Goal: Information Seeking & Learning: Learn about a topic

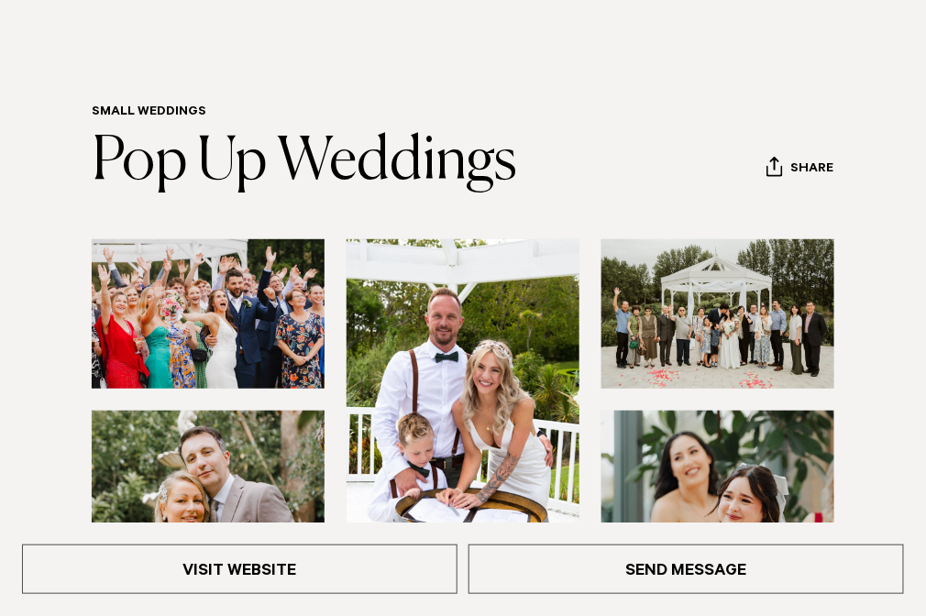
scroll to position [183, 0]
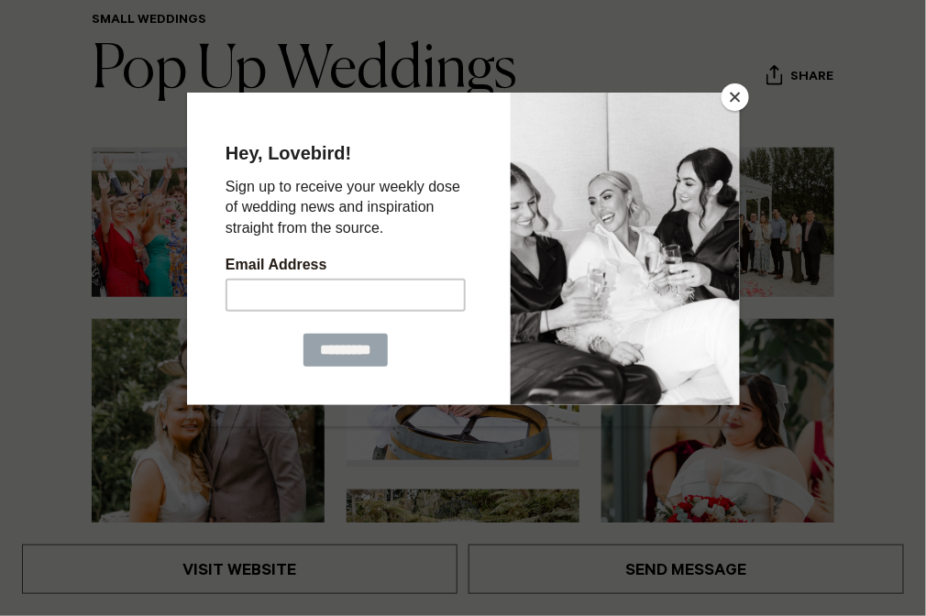
click at [739, 94] on button "Close" at bounding box center [736, 97] width 28 height 28
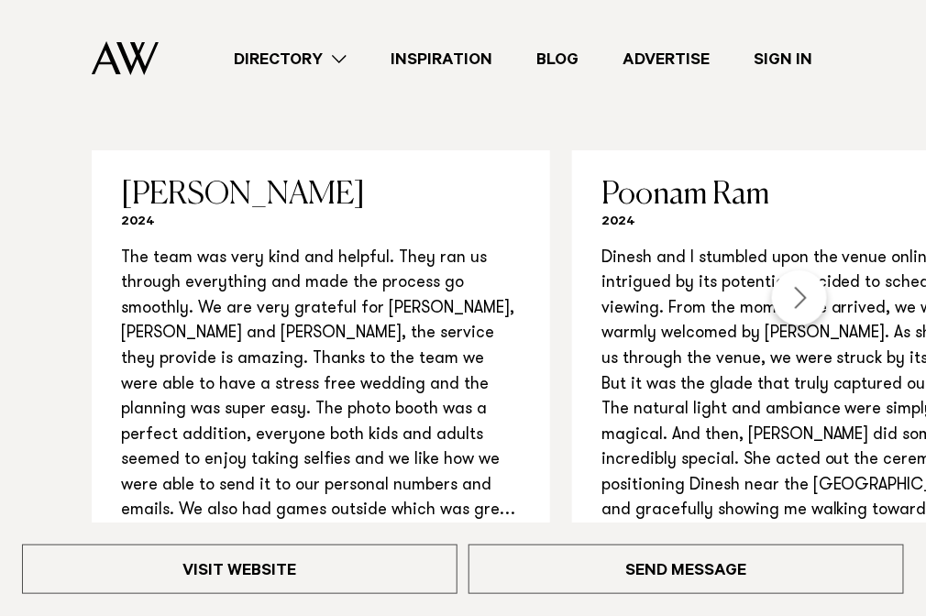
scroll to position [1558, 0]
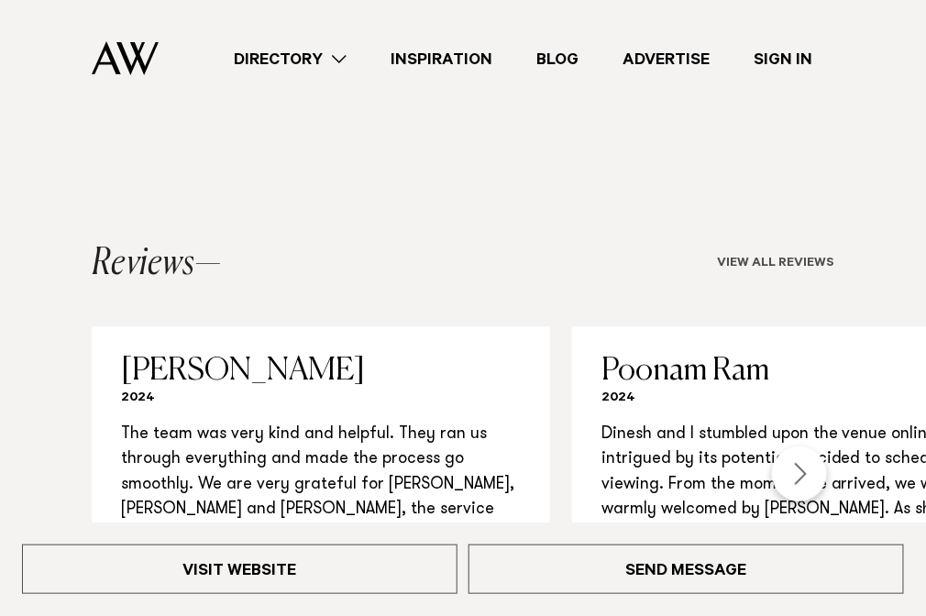
click at [743, 272] on link "View all reviews" at bounding box center [775, 264] width 117 height 15
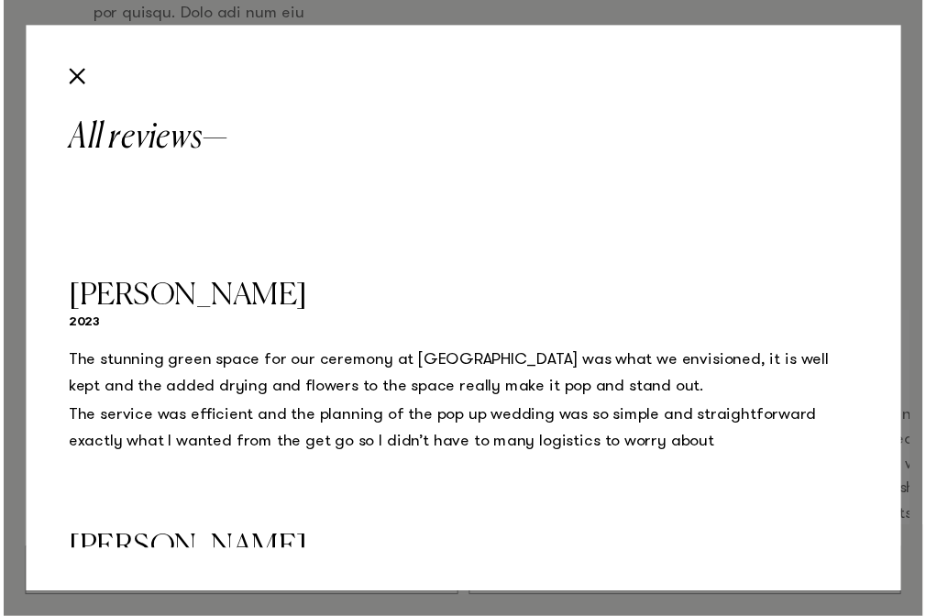
scroll to position [2843, 0]
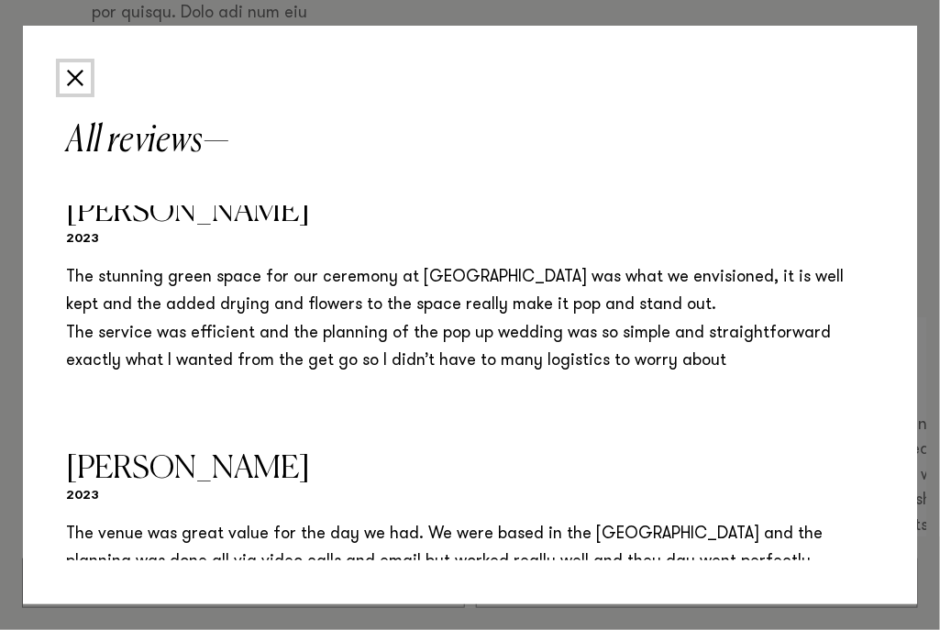
click at [70, 82] on button "Close" at bounding box center [75, 77] width 31 height 31
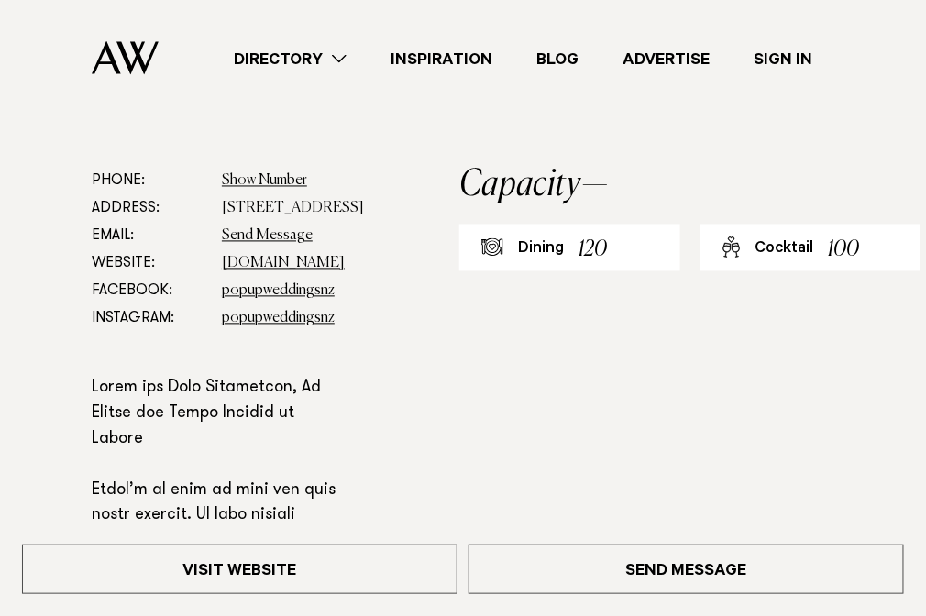
scroll to position [375, 0]
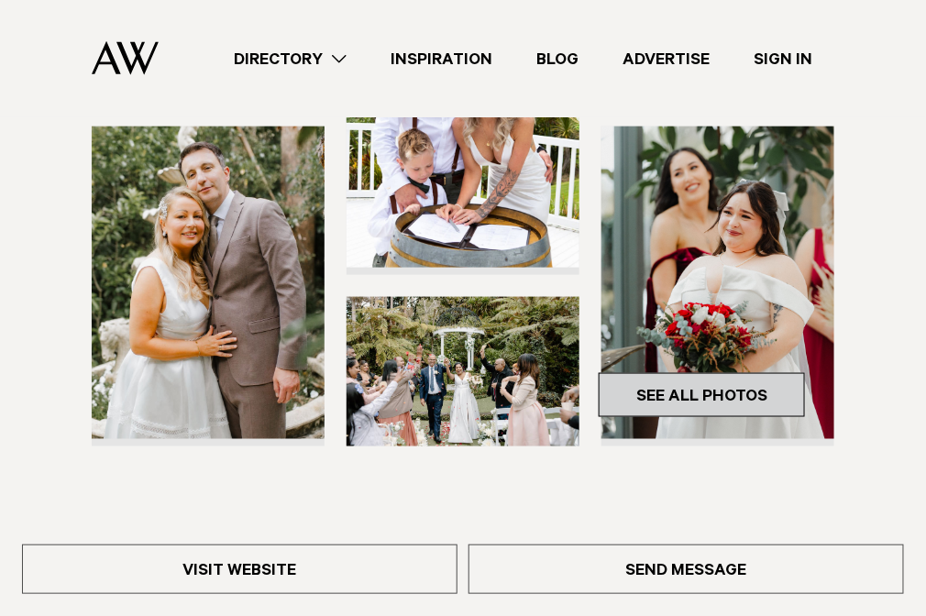
click at [679, 401] on link "See All Photos" at bounding box center [702, 395] width 206 height 44
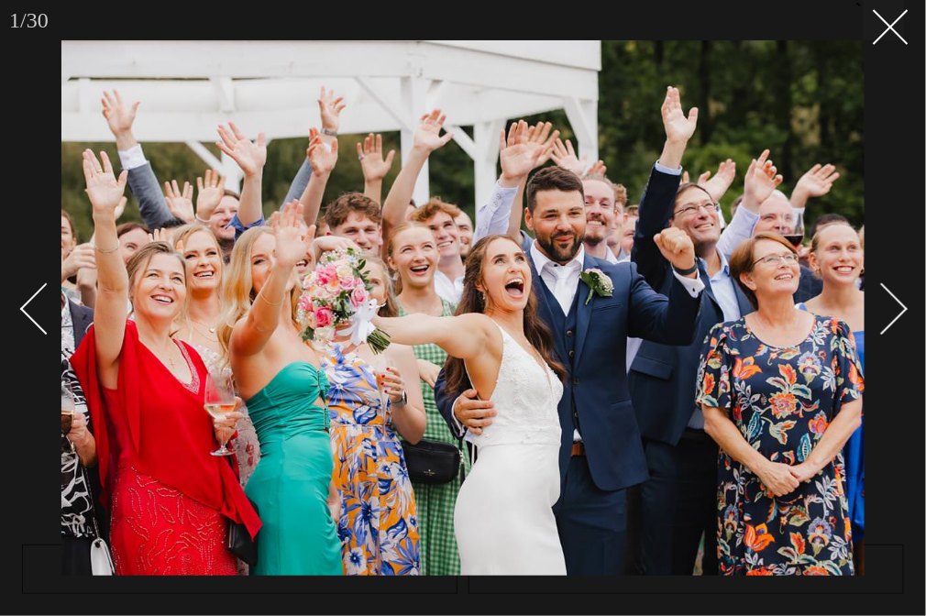
click at [903, 312] on div "Next slide" at bounding box center [883, 309] width 52 height 52
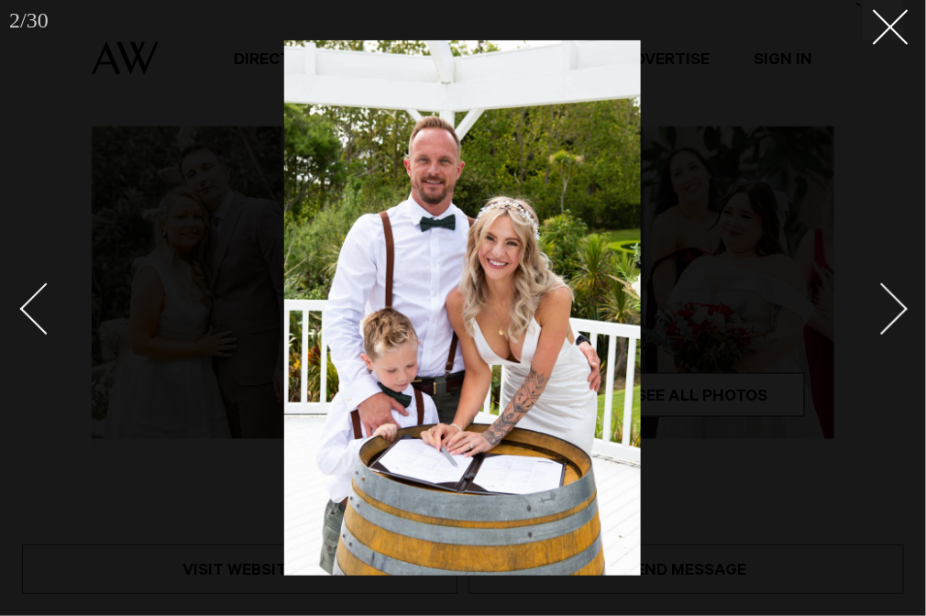
click at [903, 312] on div "Next slide" at bounding box center [883, 309] width 52 height 52
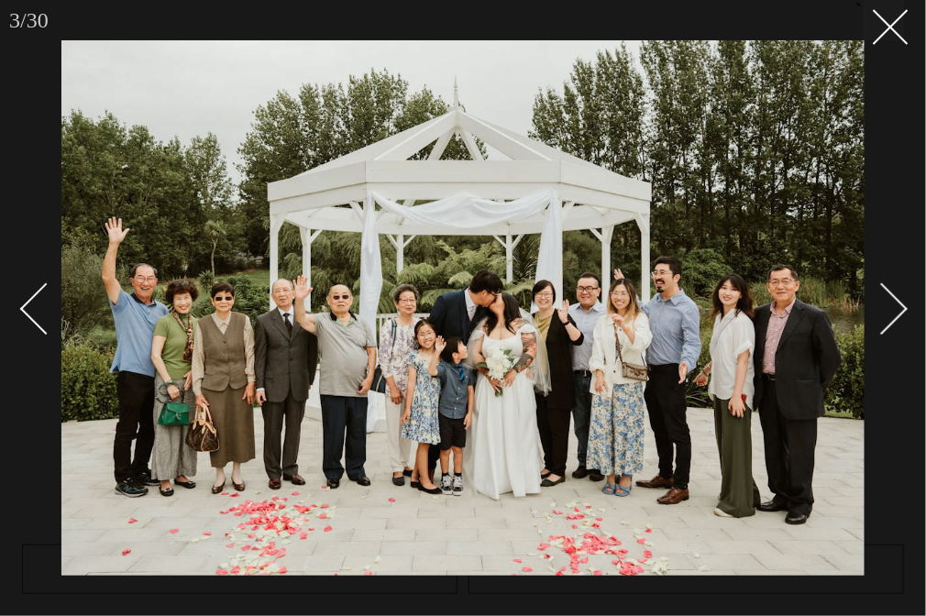
click at [903, 312] on div "Next slide" at bounding box center [883, 309] width 52 height 52
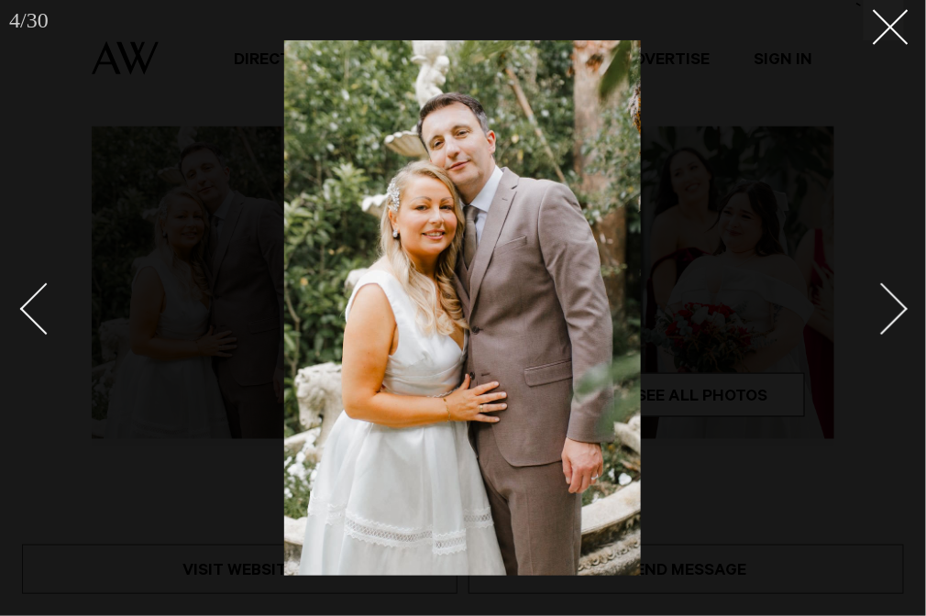
click at [903, 312] on div "Next slide" at bounding box center [883, 309] width 52 height 52
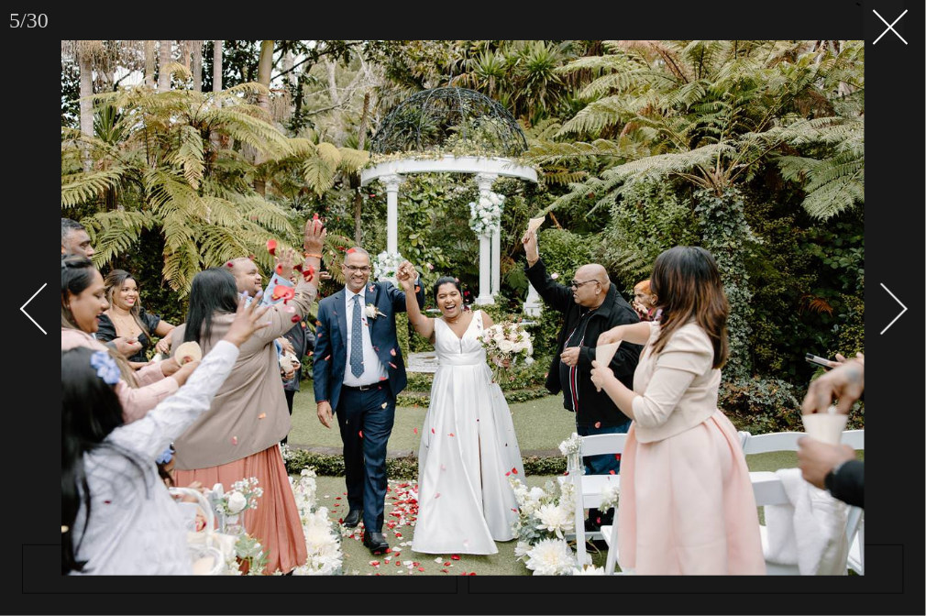
click at [903, 312] on div "Next slide" at bounding box center [883, 309] width 52 height 52
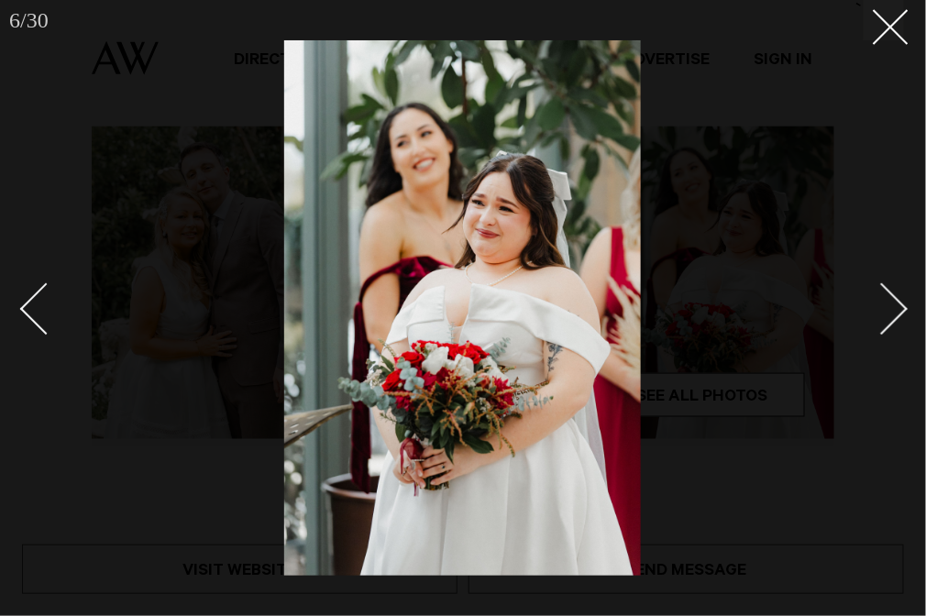
click at [903, 312] on div "Next slide" at bounding box center [883, 309] width 52 height 52
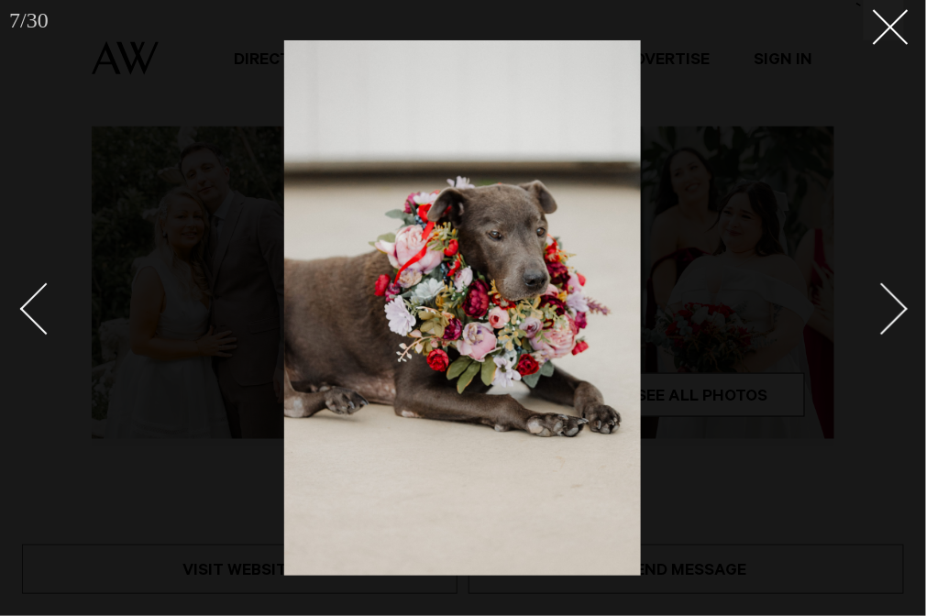
click at [903, 312] on div "Next slide" at bounding box center [883, 309] width 52 height 52
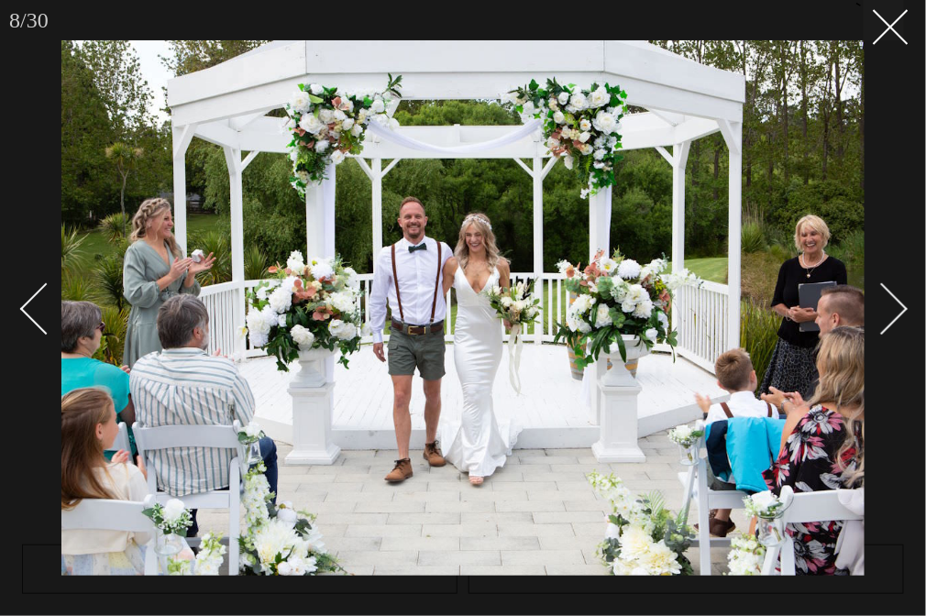
click at [903, 312] on div "Next slide" at bounding box center [883, 309] width 52 height 52
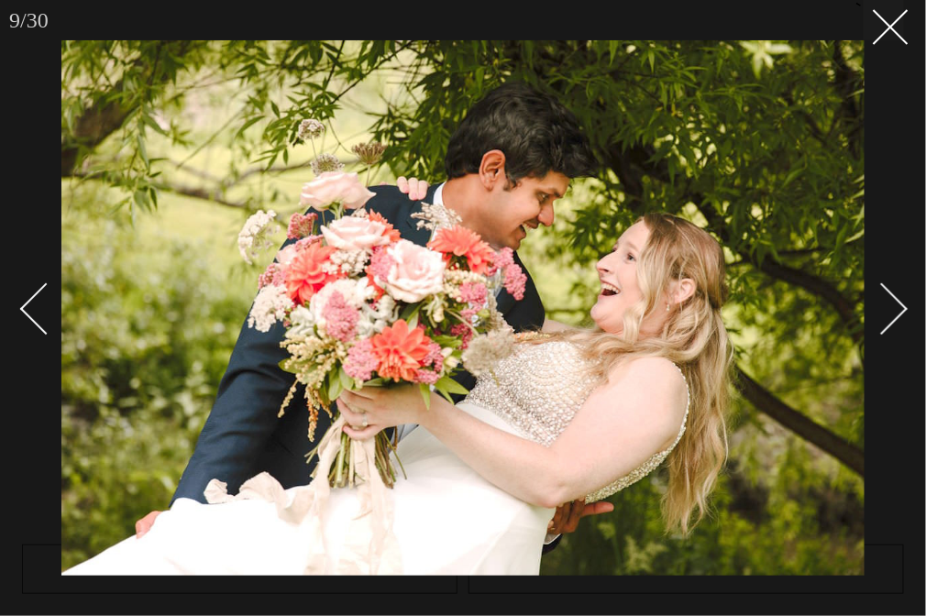
click at [903, 312] on div "Next slide" at bounding box center [883, 309] width 52 height 52
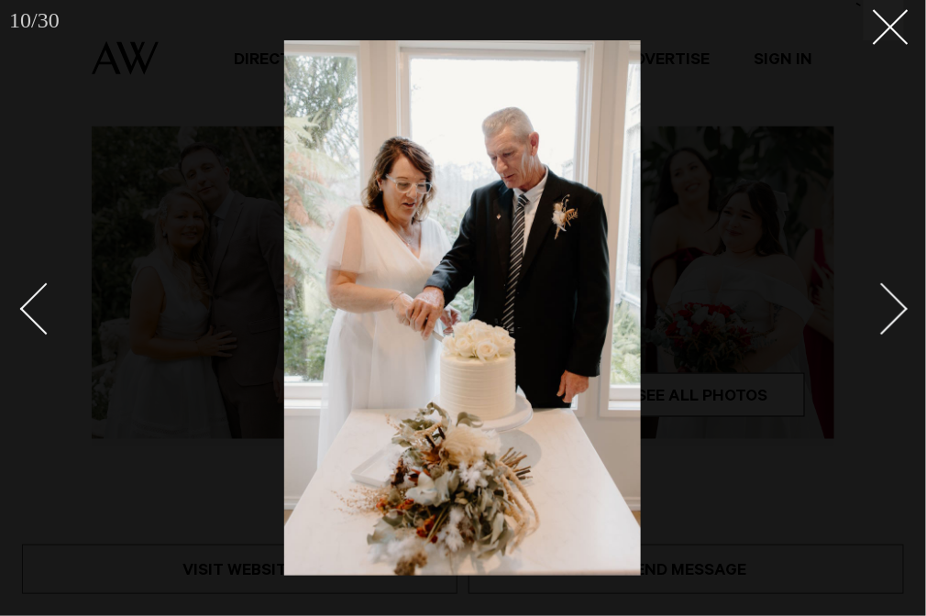
click at [903, 312] on div "Next slide" at bounding box center [883, 309] width 52 height 52
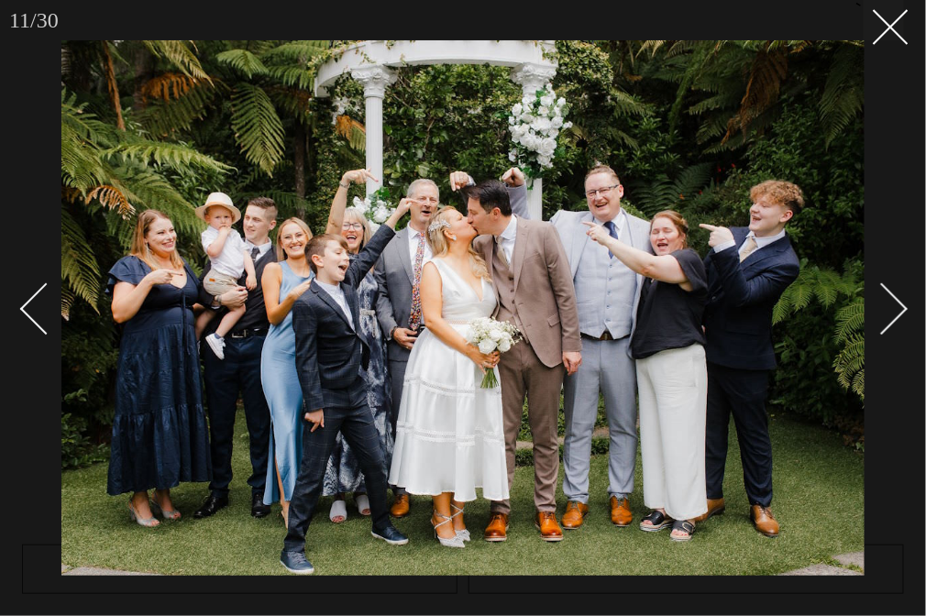
click at [903, 312] on div "Next slide" at bounding box center [883, 309] width 52 height 52
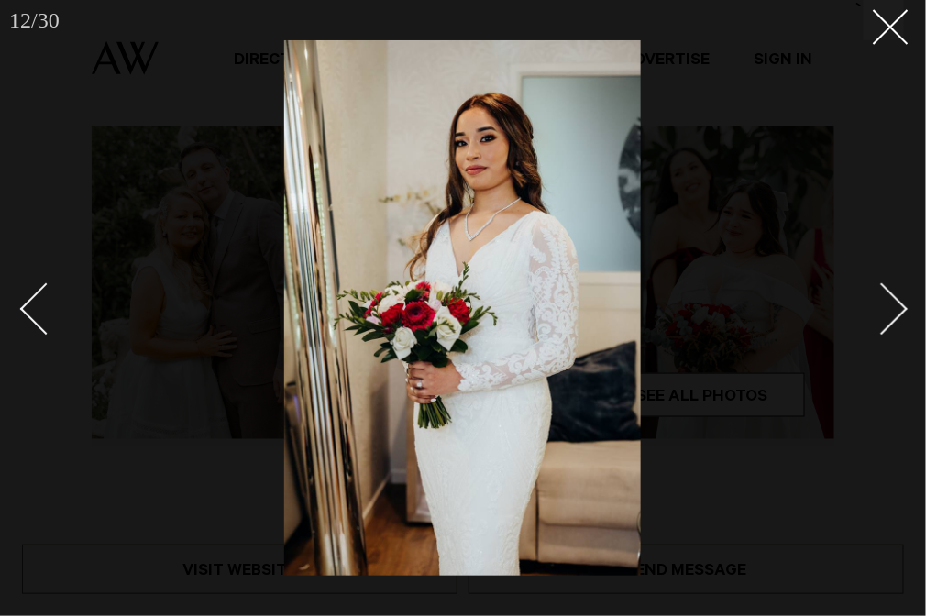
click at [903, 312] on div "Next slide" at bounding box center [883, 309] width 52 height 52
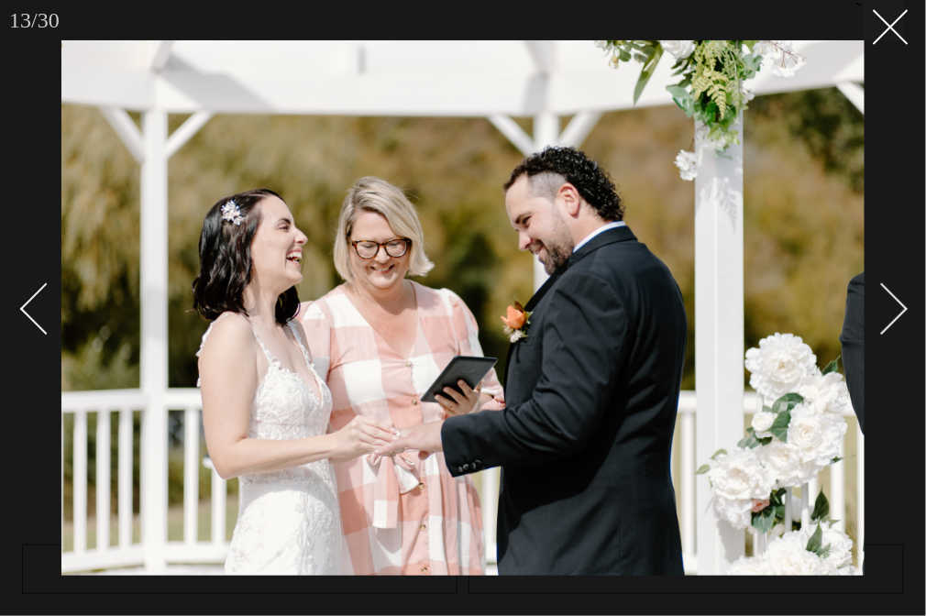
click at [903, 312] on div "Next slide" at bounding box center [883, 309] width 52 height 52
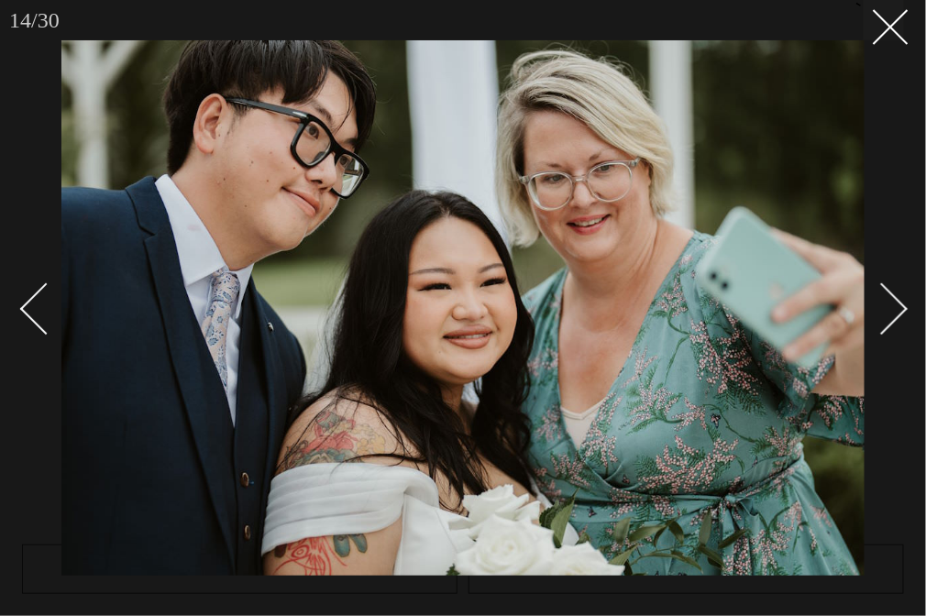
click at [903, 312] on div "Next slide" at bounding box center [883, 309] width 52 height 52
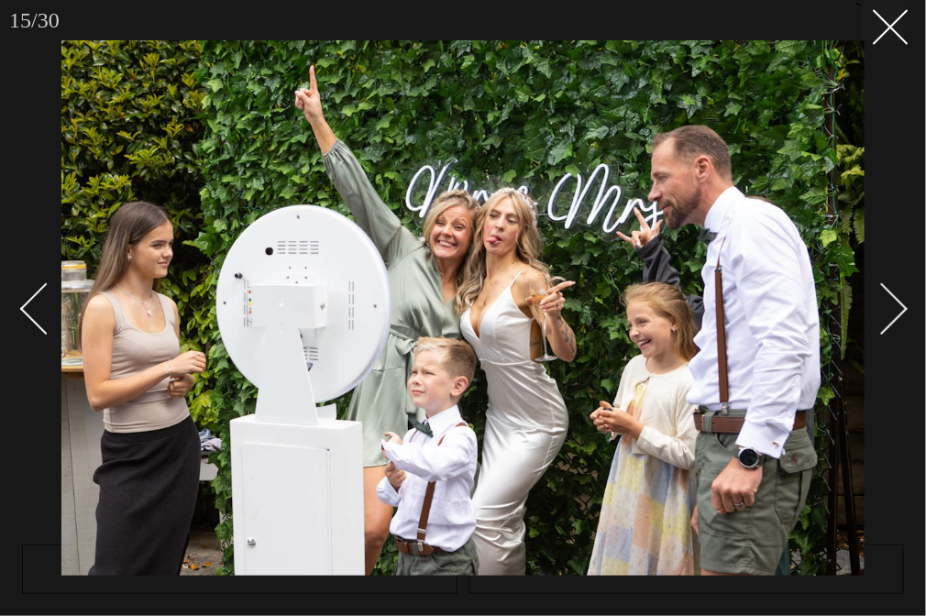
click at [903, 312] on div "Next slide" at bounding box center [883, 309] width 52 height 52
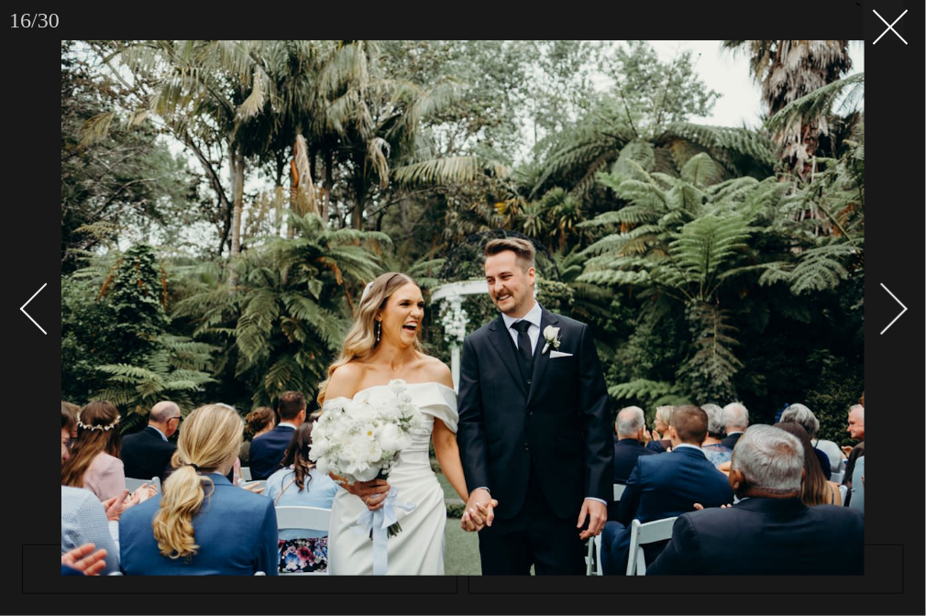
click at [903, 312] on div "Next slide" at bounding box center [883, 309] width 52 height 52
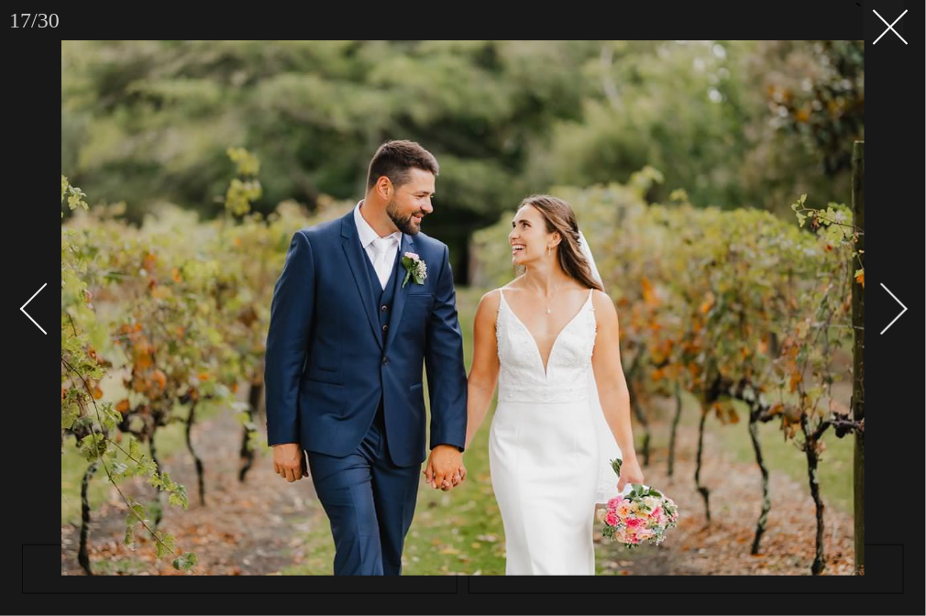
click at [903, 312] on div "Next slide" at bounding box center [883, 309] width 52 height 52
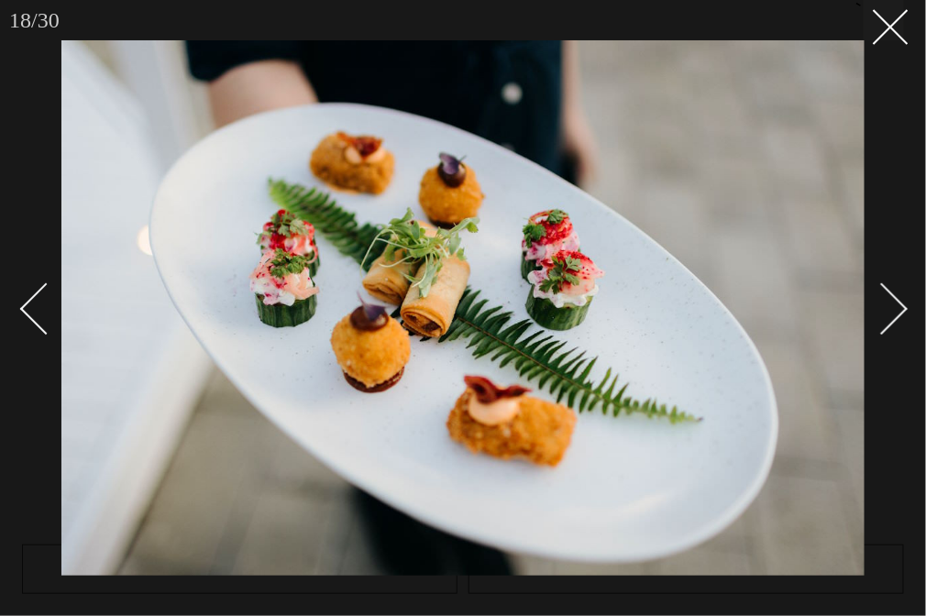
click at [903, 312] on div "Next slide" at bounding box center [883, 309] width 52 height 52
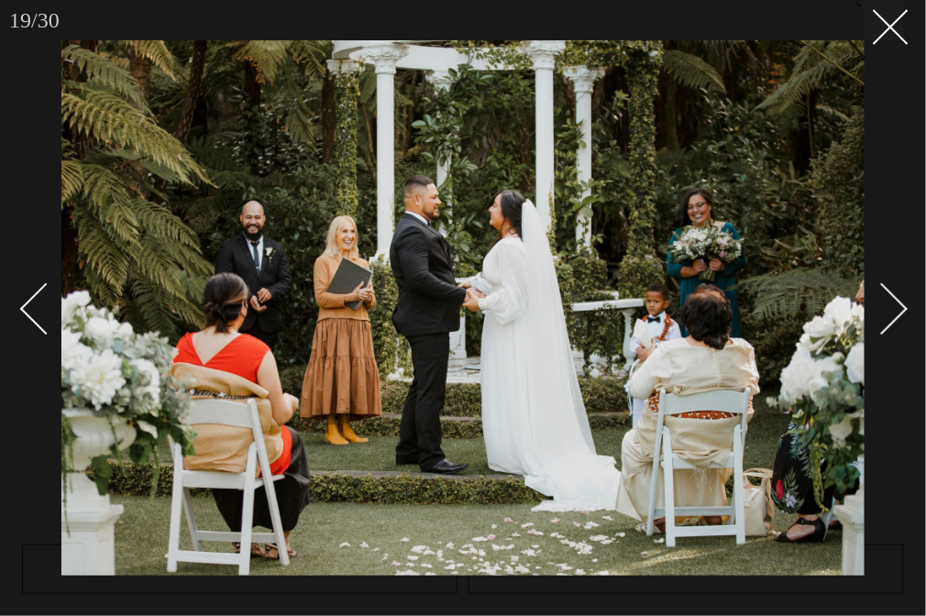
click at [903, 312] on div "Next slide" at bounding box center [883, 309] width 52 height 52
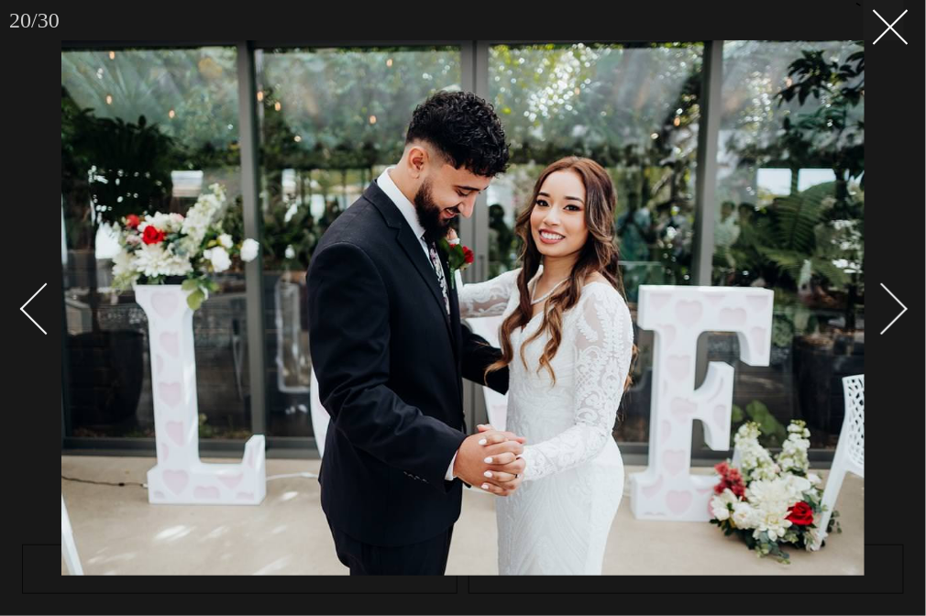
click at [903, 312] on div "Next slide" at bounding box center [883, 309] width 52 height 52
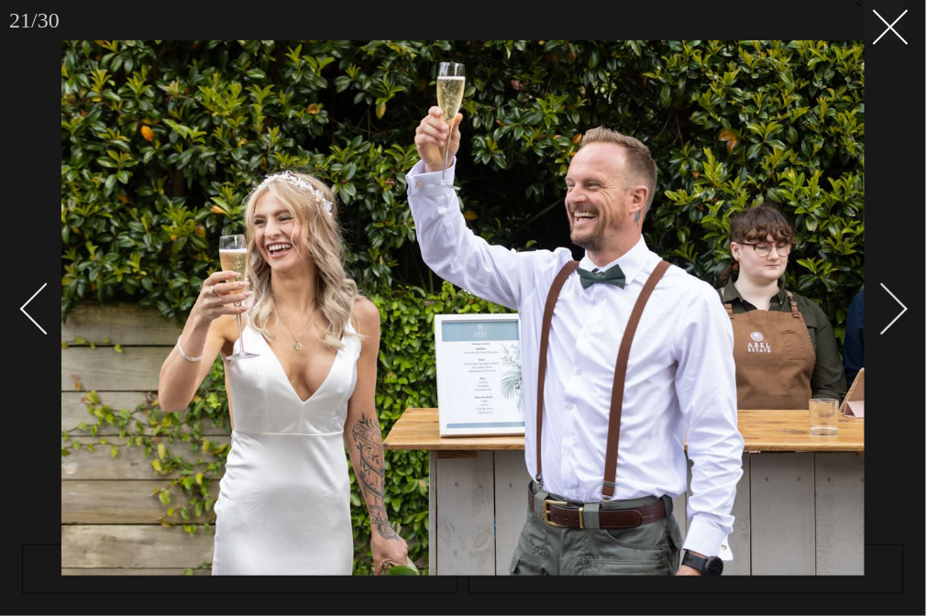
click at [903, 312] on div "Next slide" at bounding box center [883, 309] width 52 height 52
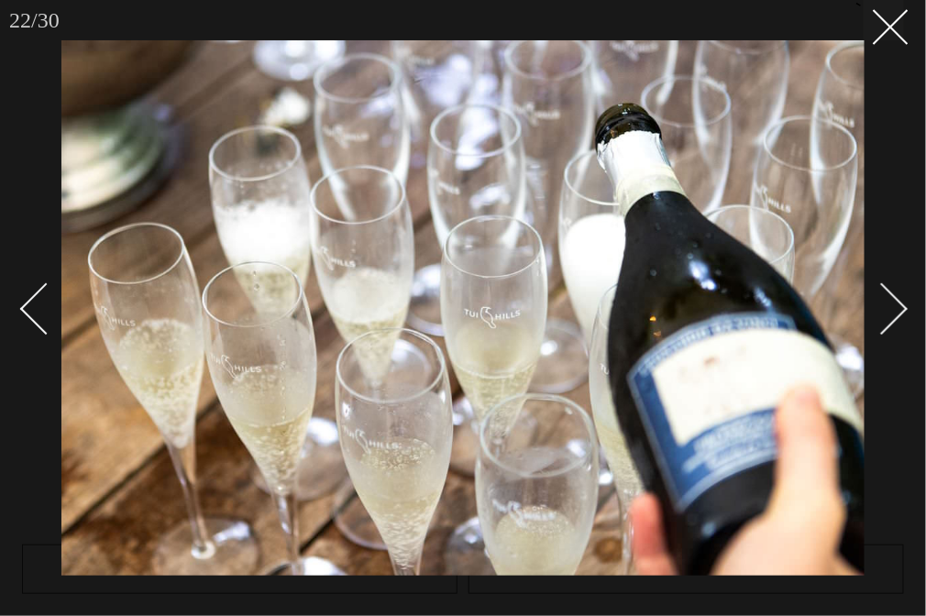
click at [903, 312] on div "Next slide" at bounding box center [883, 309] width 52 height 52
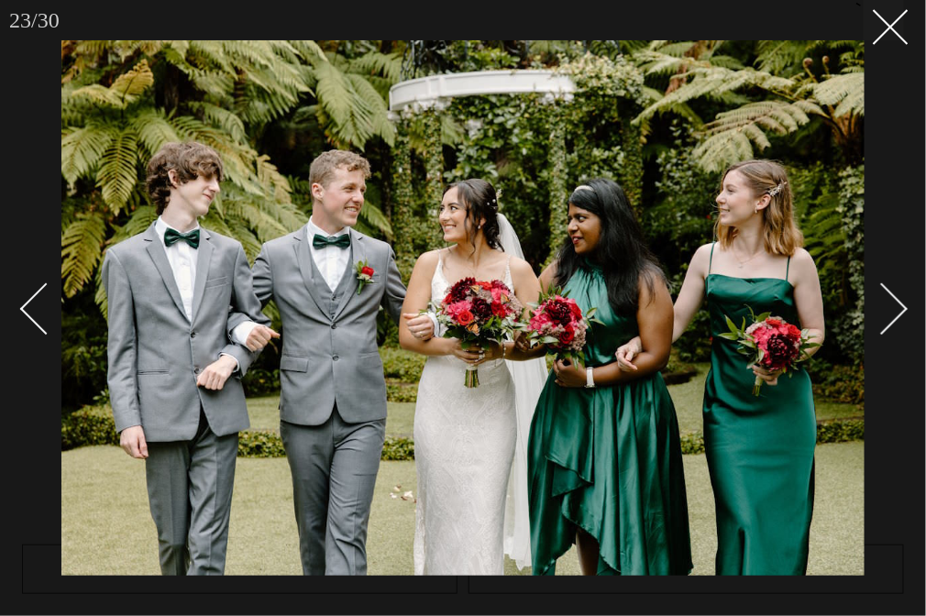
click at [903, 312] on div "Next slide" at bounding box center [883, 309] width 52 height 52
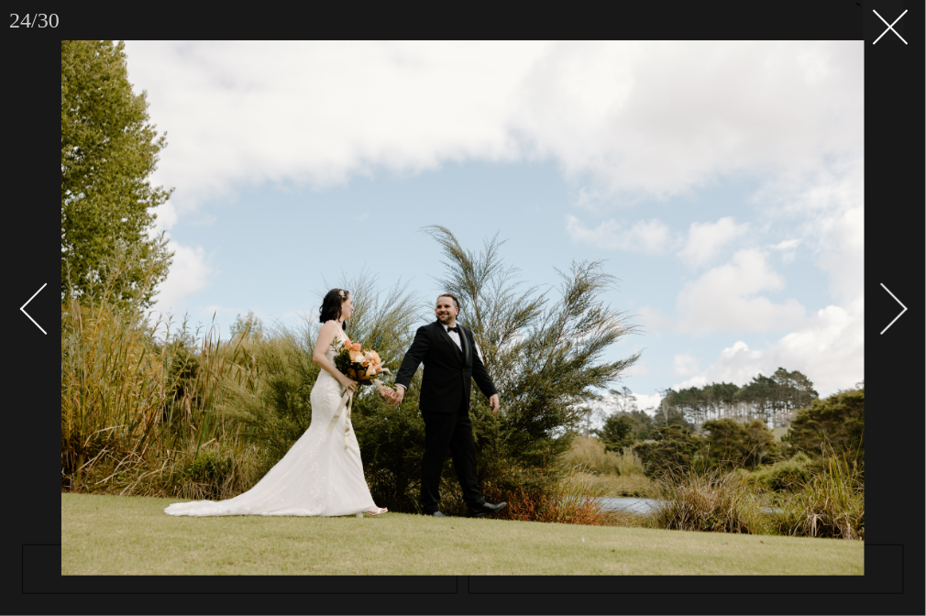
click at [903, 312] on div "Next slide" at bounding box center [883, 309] width 52 height 52
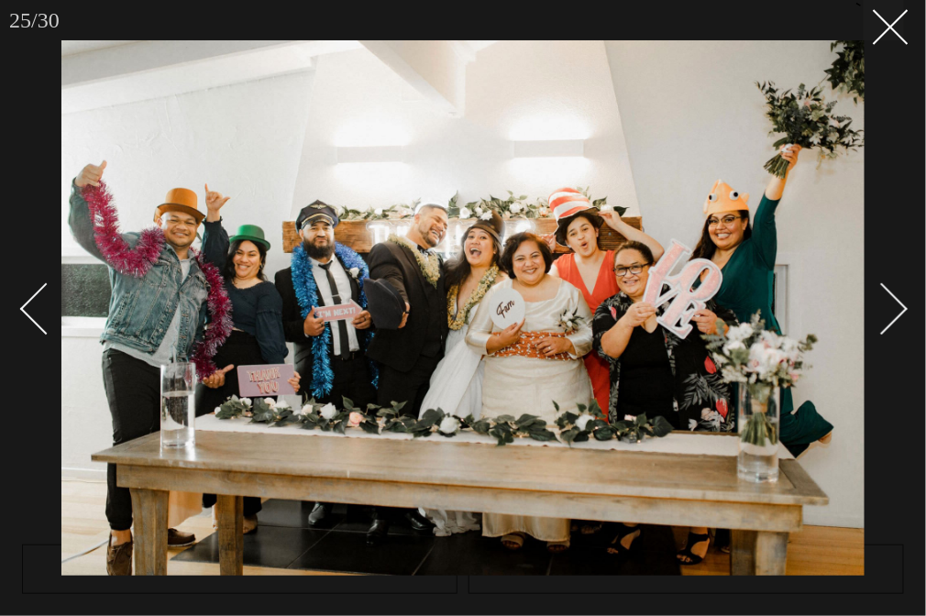
click at [903, 312] on div "Next slide" at bounding box center [883, 309] width 52 height 52
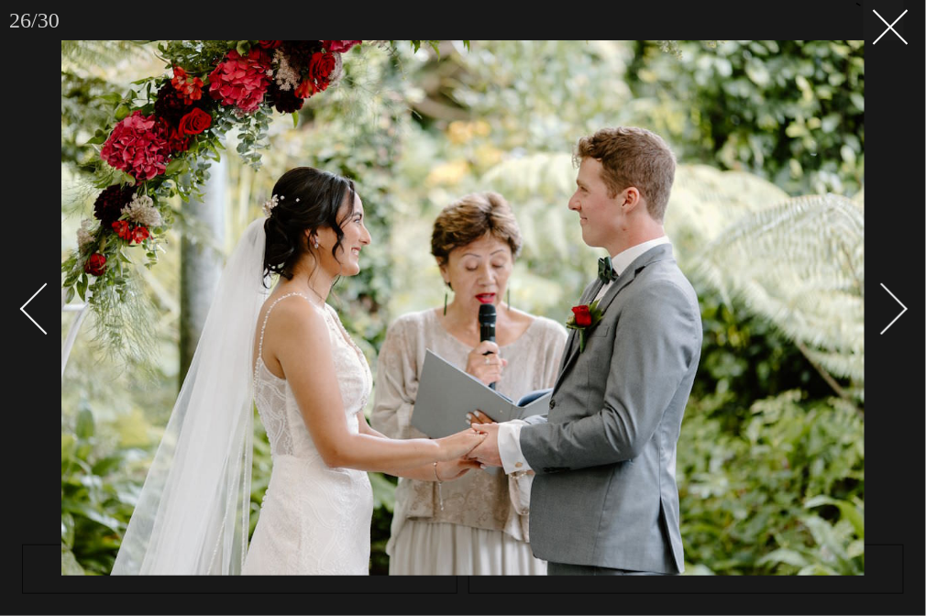
click at [903, 312] on div "Next slide" at bounding box center [883, 309] width 52 height 52
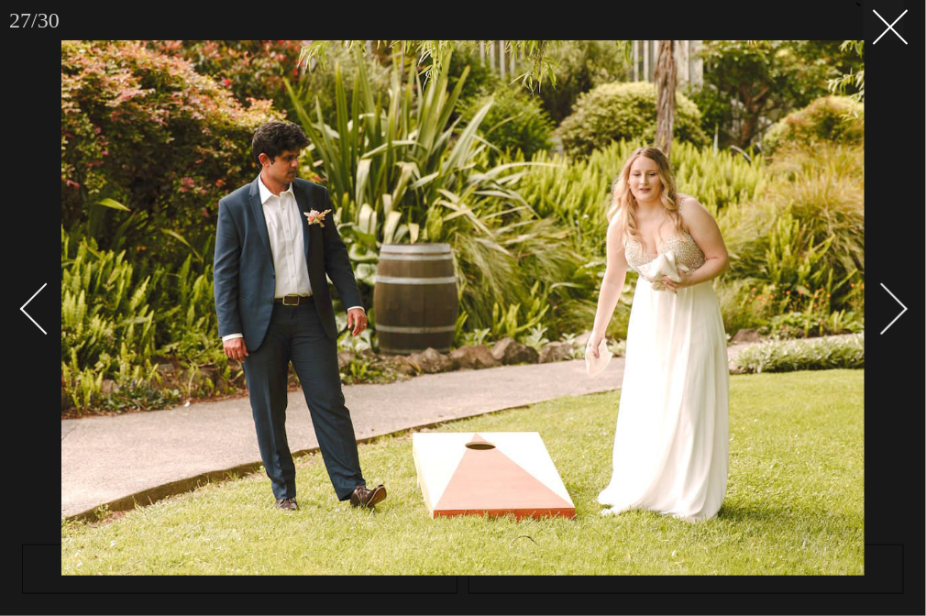
click at [903, 312] on div "Next slide" at bounding box center [883, 309] width 52 height 52
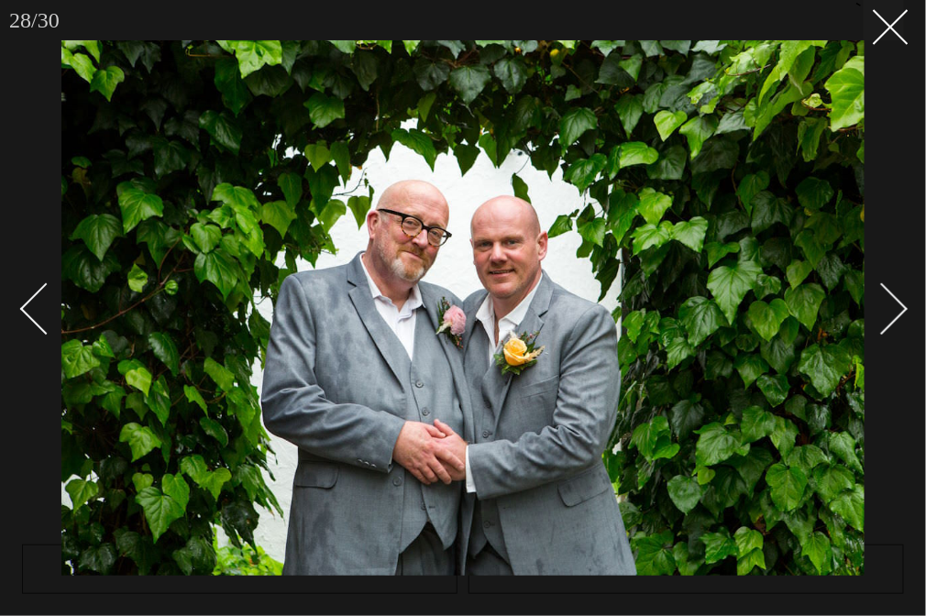
click at [903, 312] on div "Next slide" at bounding box center [883, 309] width 52 height 52
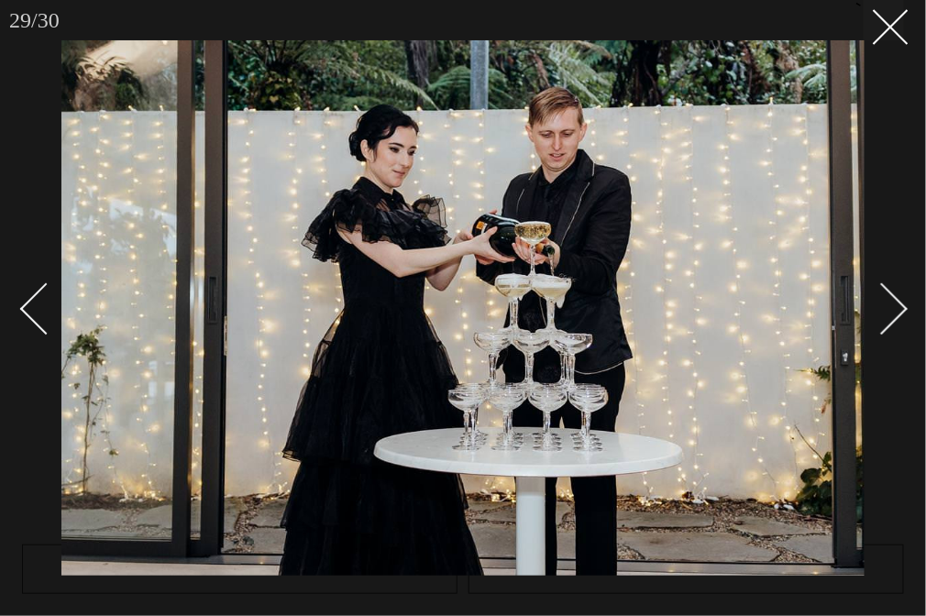
click at [903, 312] on div "Next slide" at bounding box center [883, 309] width 52 height 52
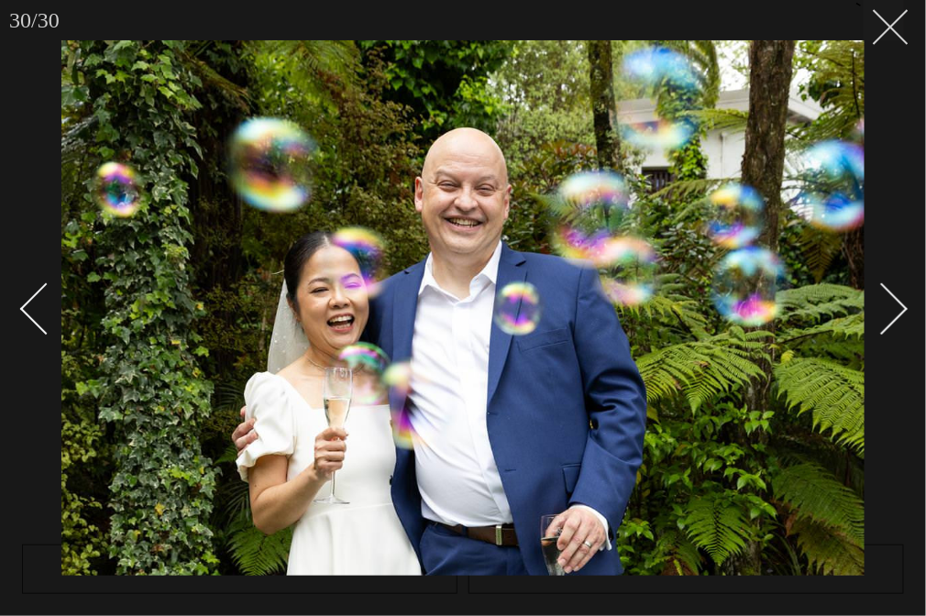
click at [892, 25] on line at bounding box center [891, 27] width 34 height 34
